Goal: Task Accomplishment & Management: Manage account settings

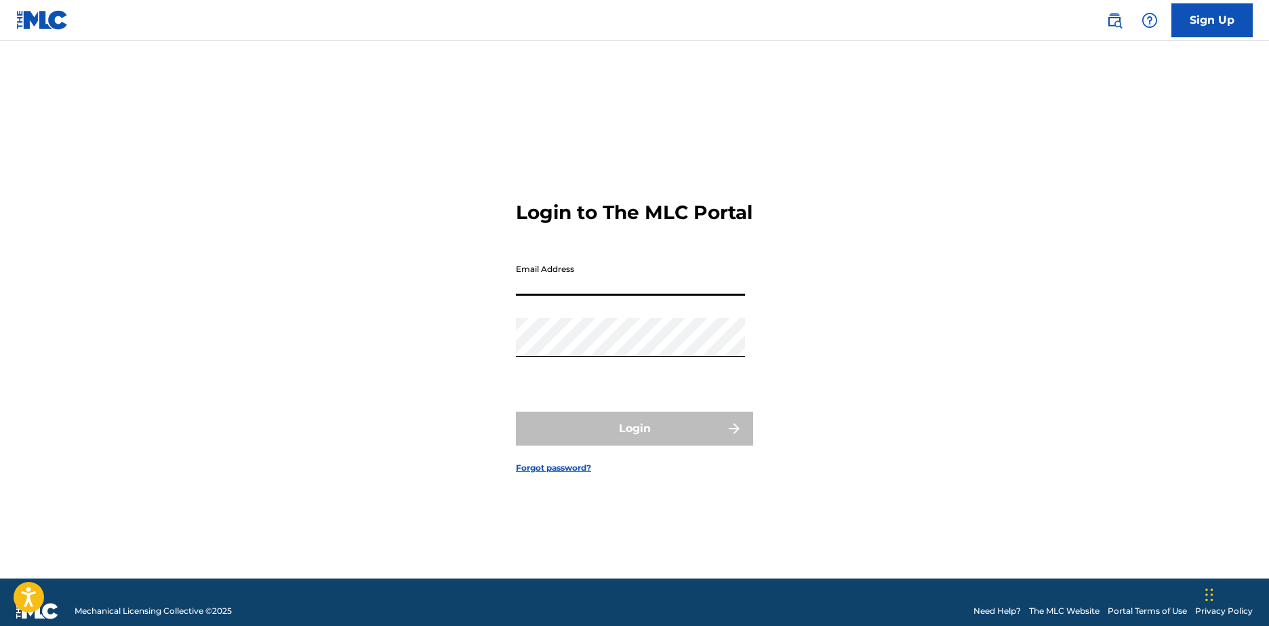
click at [544, 279] on input "Email Address" at bounding box center [630, 276] width 229 height 39
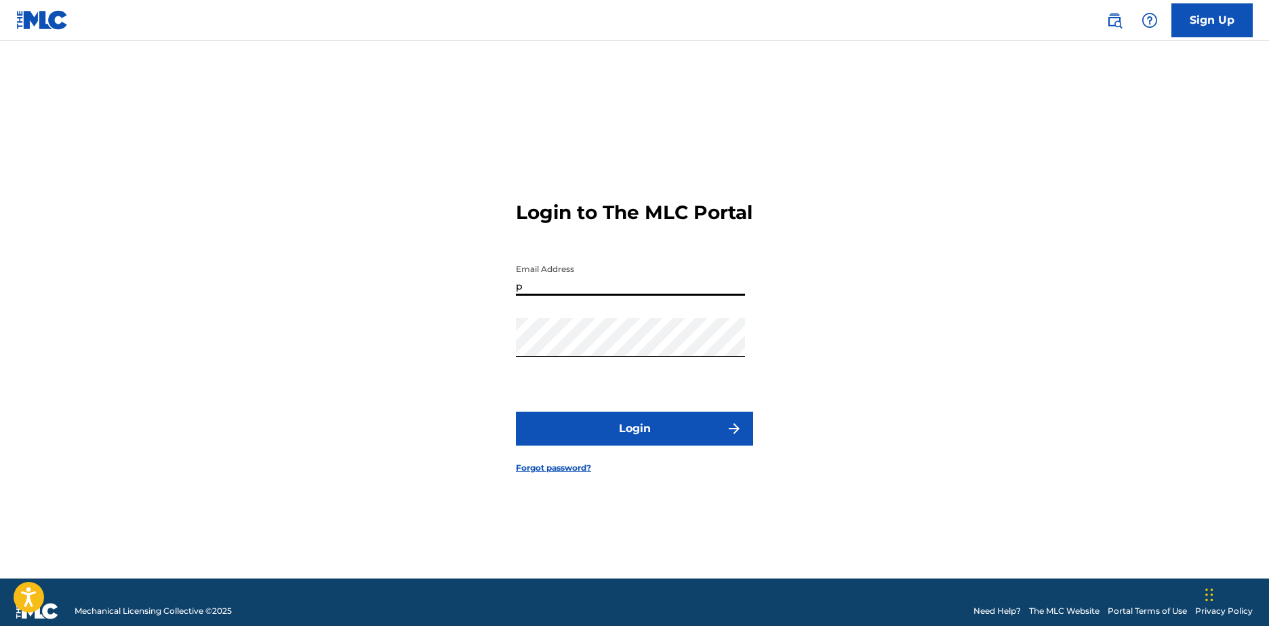
type input "[EMAIL_ADDRESS][DOMAIN_NAME]"
click at [653, 433] on button "Login" at bounding box center [634, 429] width 237 height 34
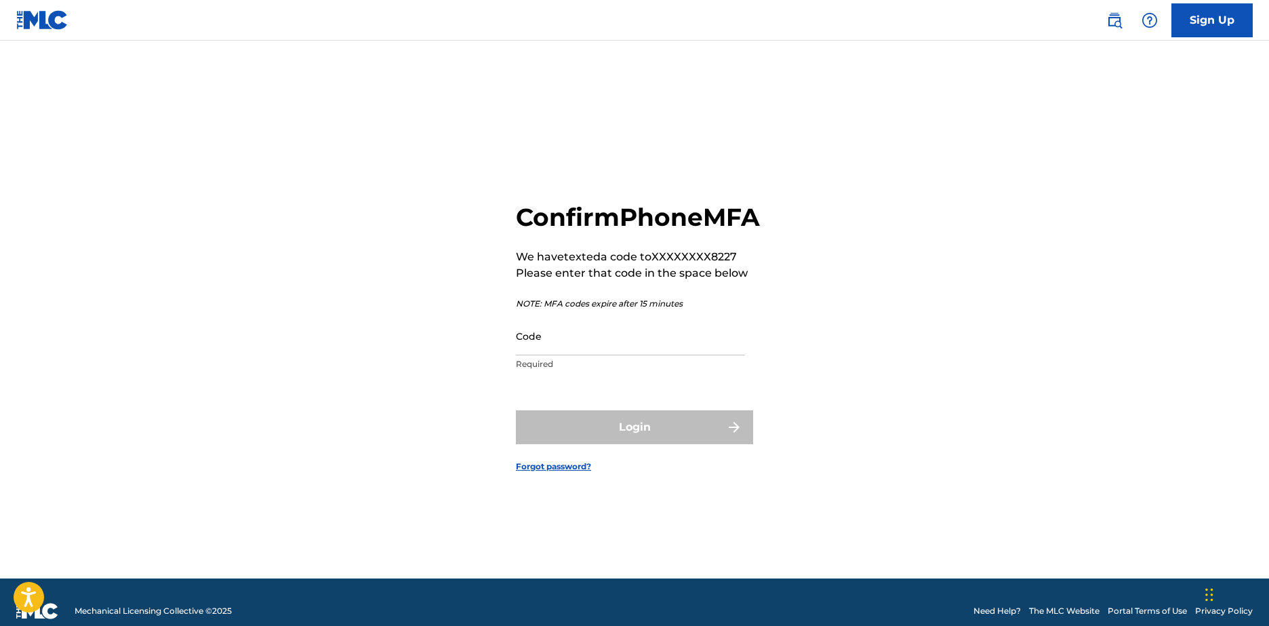
click at [544, 355] on input "Code" at bounding box center [630, 336] width 229 height 39
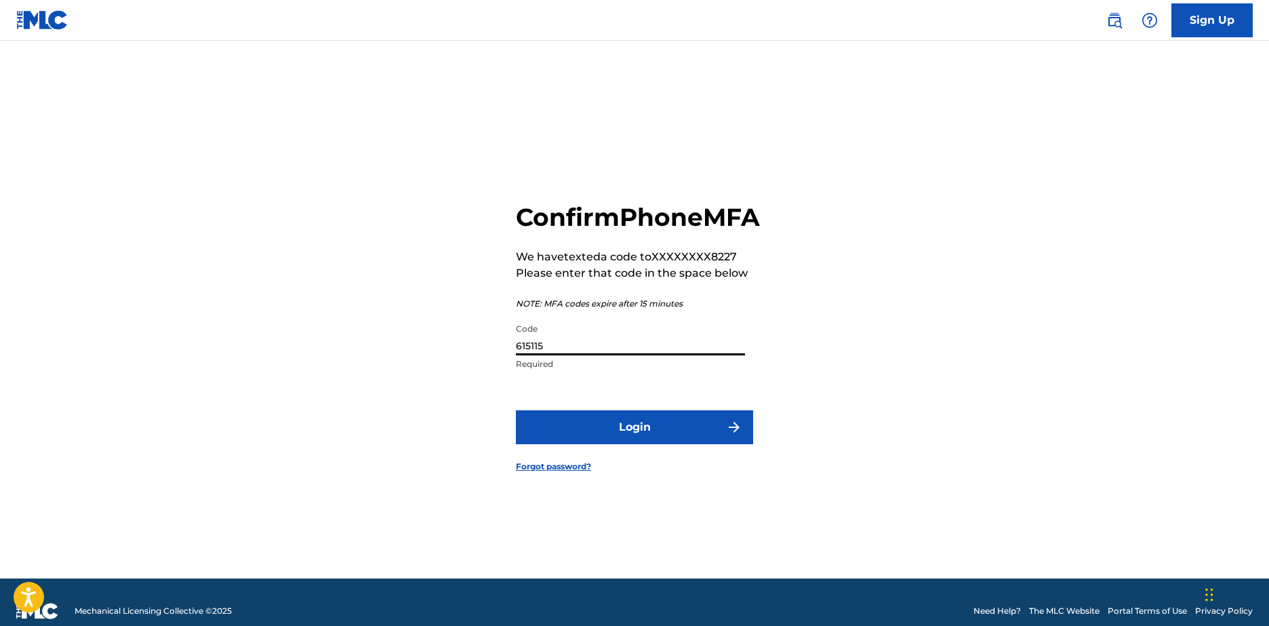
type input "615115"
click at [666, 444] on button "Login" at bounding box center [634, 427] width 237 height 34
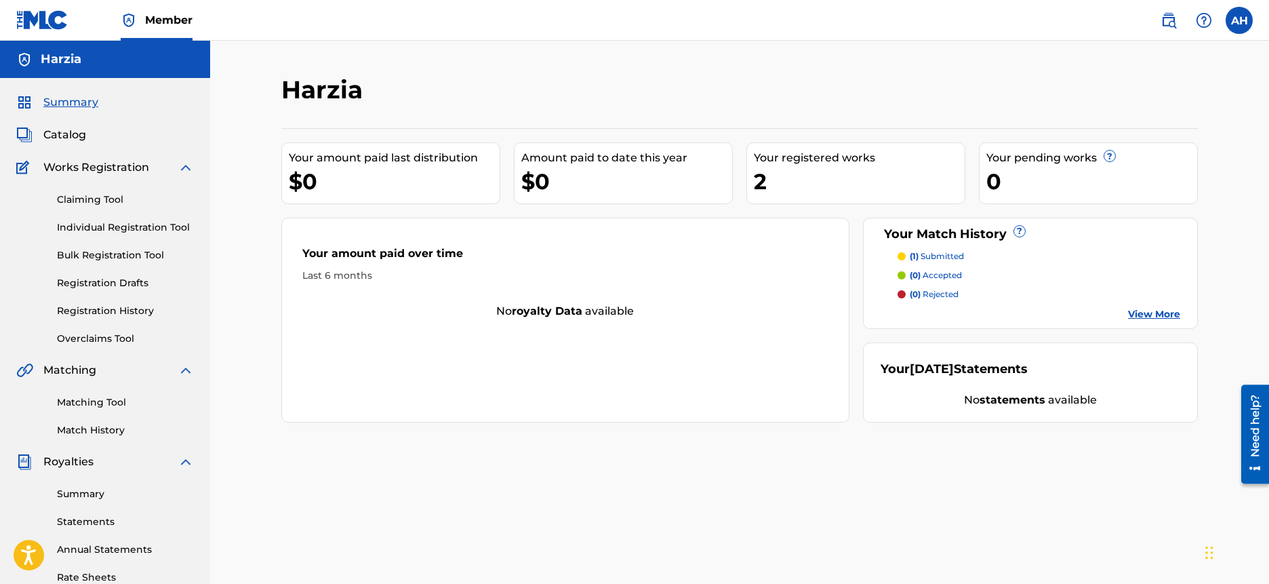
click at [1159, 311] on link "View More" at bounding box center [1154, 314] width 52 height 14
